Goal: Task Accomplishment & Management: Manage account settings

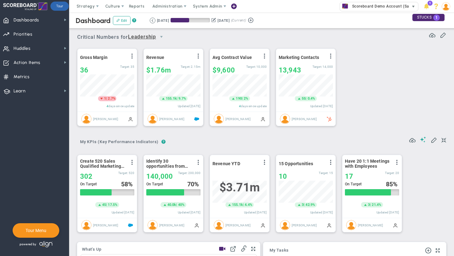
click at [382, 8] on span "Scoreboard Demo Account (Sandbox)" at bounding box center [385, 6] width 73 height 8
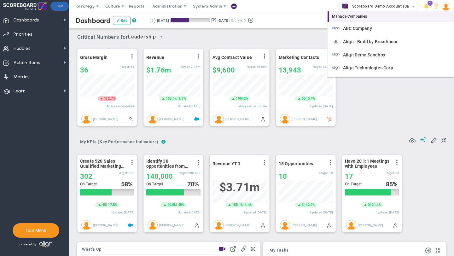
click at [351, 18] on div "Manage Companies" at bounding box center [390, 16] width 126 height 11
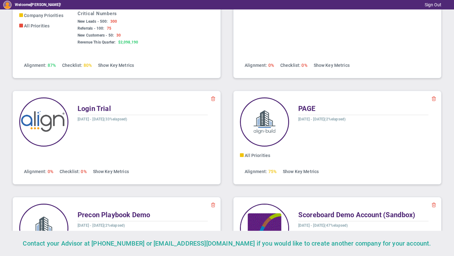
scroll to position [454, 0]
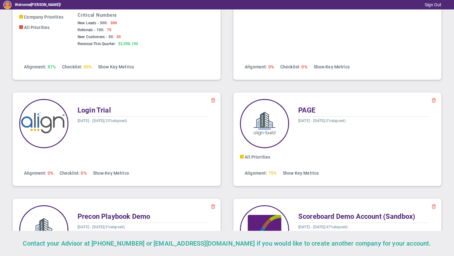
click at [431, 100] on span at bounding box center [433, 99] width 5 height 5
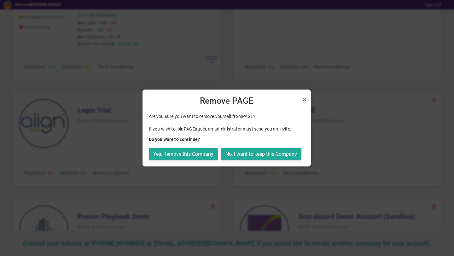
click at [267, 160] on div "Are you sure you want to remove yourself from PAGE ? If you wish to join PAGE a…" at bounding box center [226, 138] width 168 height 58
click at [256, 149] on button "No, I want to keep this Company" at bounding box center [261, 154] width 80 height 12
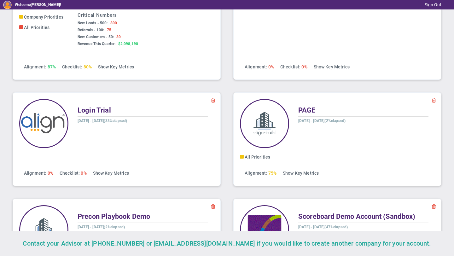
click at [210, 99] on span at bounding box center [212, 99] width 5 height 5
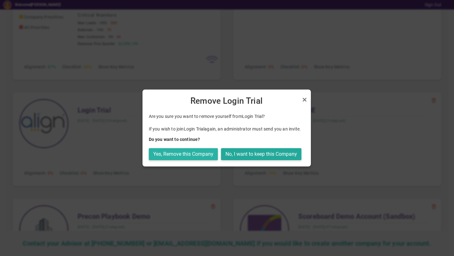
click at [193, 155] on button "Yes, Remove this Company" at bounding box center [183, 154] width 69 height 12
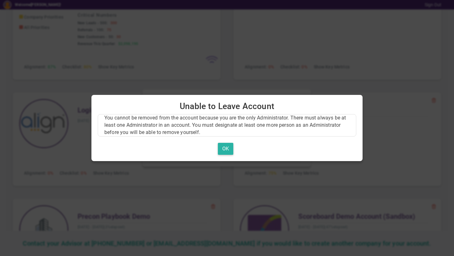
click at [222, 147] on button "OK" at bounding box center [225, 149] width 15 height 12
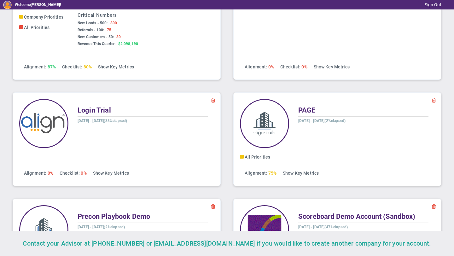
scroll to position [347, 0]
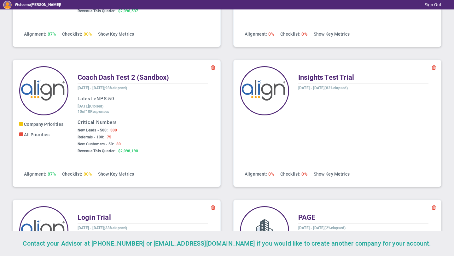
click at [431, 66] on span at bounding box center [433, 67] width 5 height 5
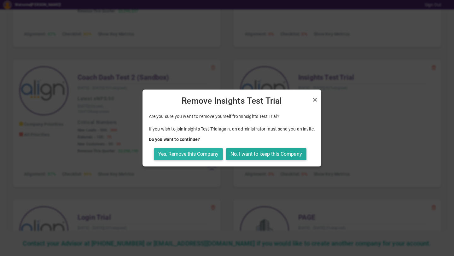
click at [194, 153] on button "Yes, Remove this Company" at bounding box center [188, 154] width 69 height 12
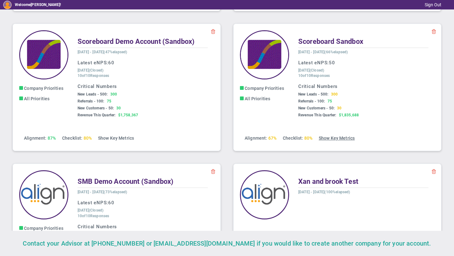
scroll to position [617, 0]
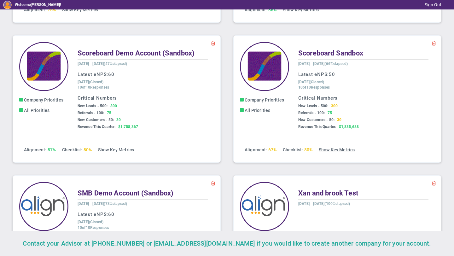
click at [340, 149] on link "Show Key Metrics" at bounding box center [336, 149] width 36 height 5
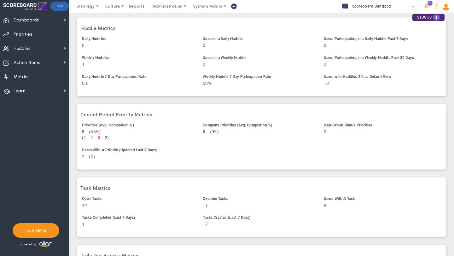
scroll to position [212, 0]
click at [362, 2] on span "Scoreboard Sandbox" at bounding box center [370, 6] width 42 height 8
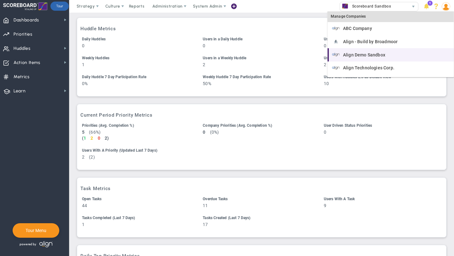
scroll to position [25, 0]
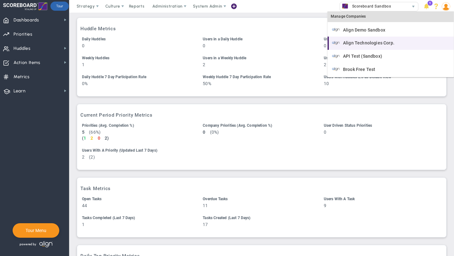
click at [365, 46] on div "Align Technologies Corp." at bounding box center [391, 43] width 118 height 8
